Goal: Transaction & Acquisition: Purchase product/service

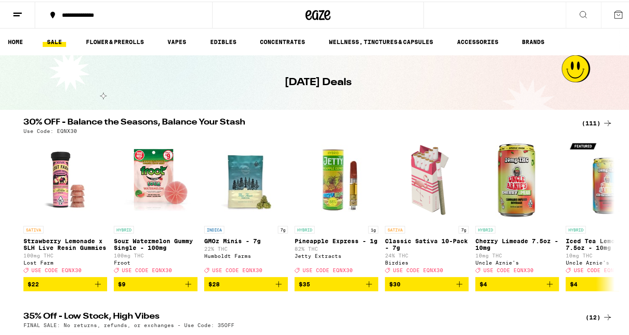
click at [17, 10] on icon at bounding box center [18, 13] width 10 height 10
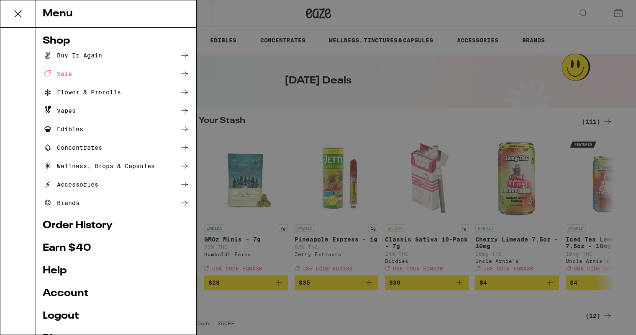
click at [89, 55] on div "Buy It Again" at bounding box center [72, 55] width 59 height 10
